Goal: Transaction & Acquisition: Book appointment/travel/reservation

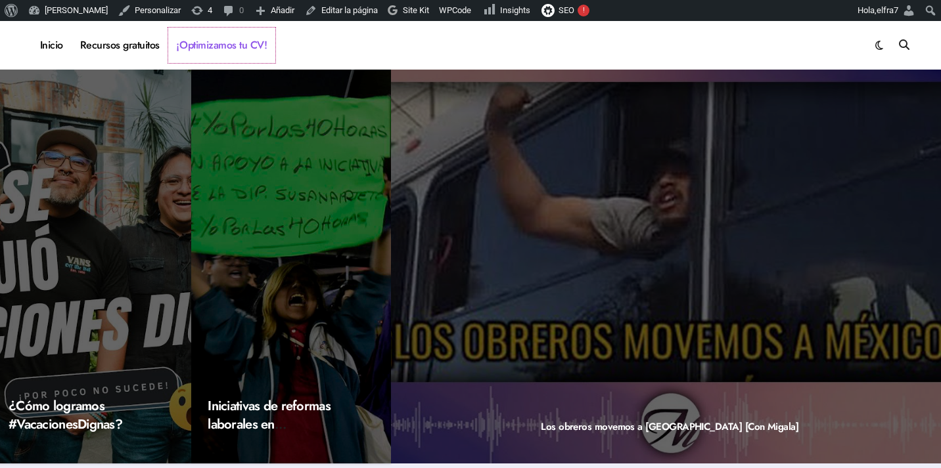
click at [213, 46] on link "¡Optimizamos tu CV!" at bounding box center [221, 45] width 107 height 35
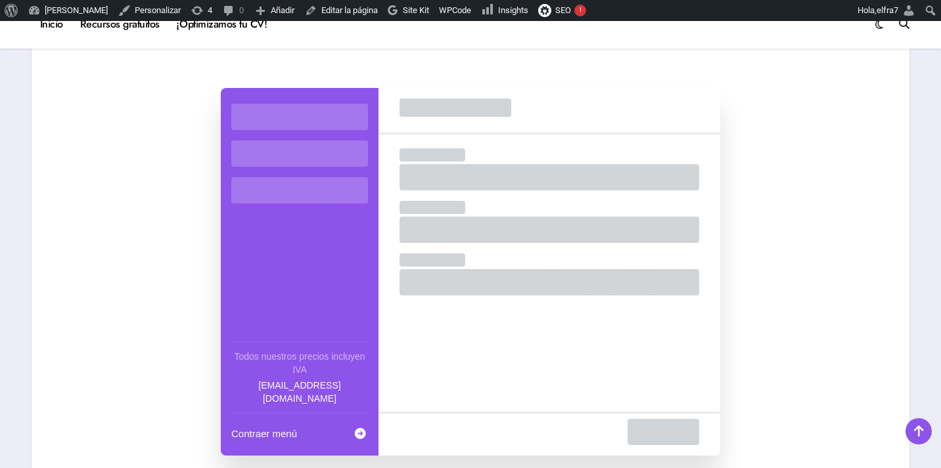
scroll to position [128, 0]
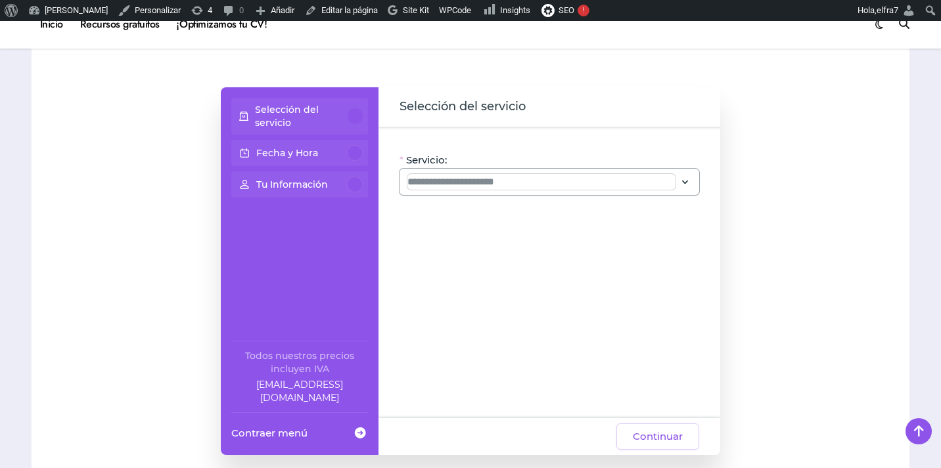
click at [563, 186] on input "Servicio:" at bounding box center [541, 182] width 268 height 16
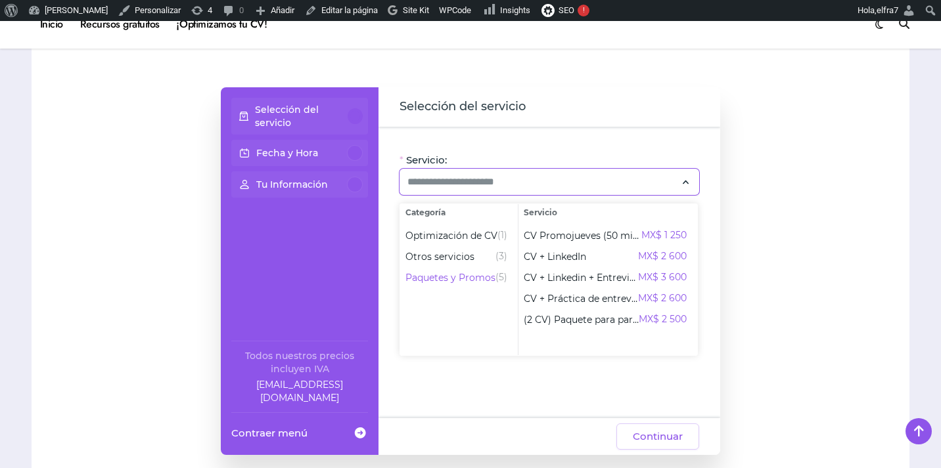
click at [860, 244] on div "Selección del servicio Fecha y Hora Tu Información Todos nuestros precios inclu…" at bounding box center [470, 271] width 851 height 368
